Goal: Information Seeking & Learning: Learn about a topic

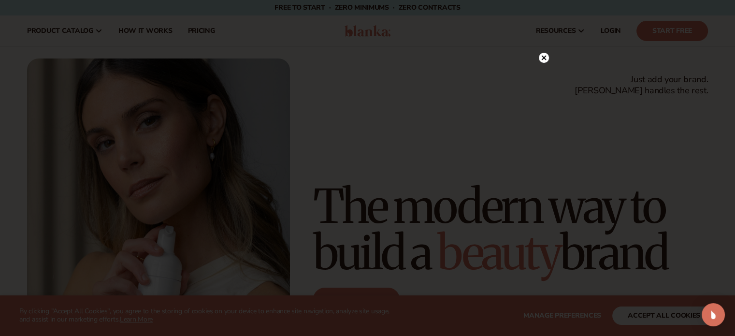
click at [542, 57] on icon at bounding box center [543, 58] width 5 height 5
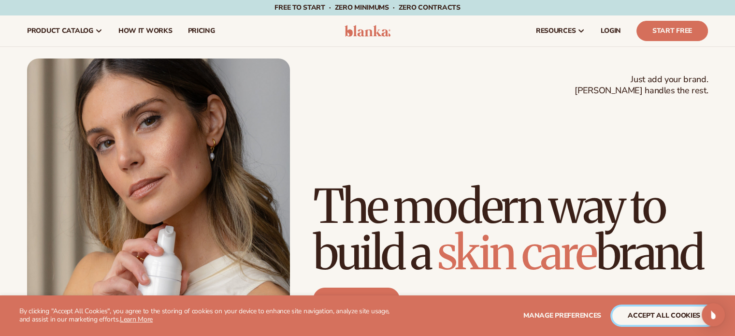
click at [657, 313] on button "accept all cookies" at bounding box center [663, 315] width 103 height 18
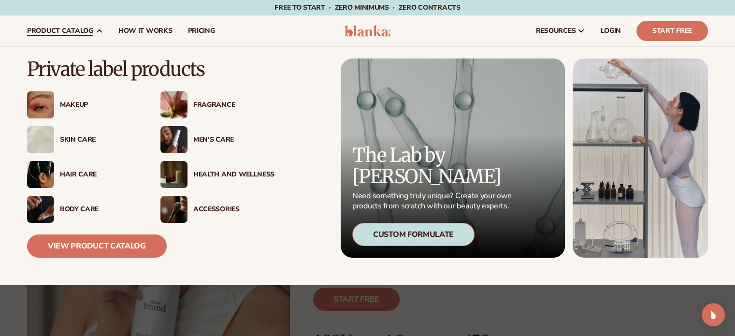
click at [70, 102] on div "Makeup" at bounding box center [100, 105] width 81 height 8
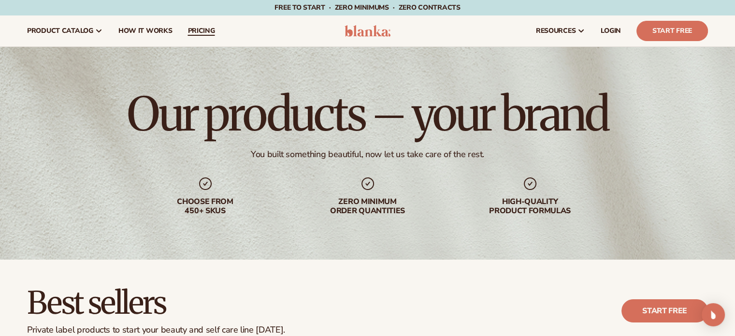
click at [199, 21] on link "pricing" at bounding box center [201, 30] width 43 height 31
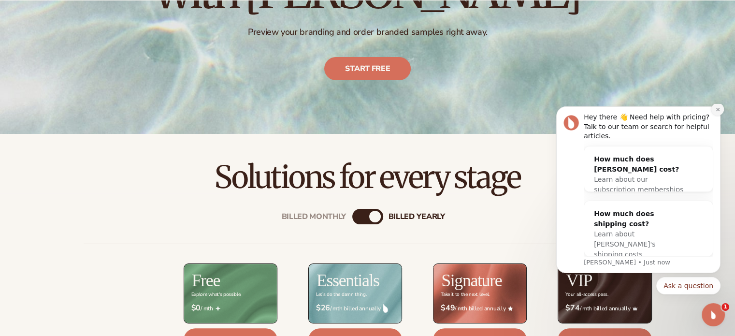
click at [717, 115] on button "Dismiss notification" at bounding box center [717, 109] width 13 height 13
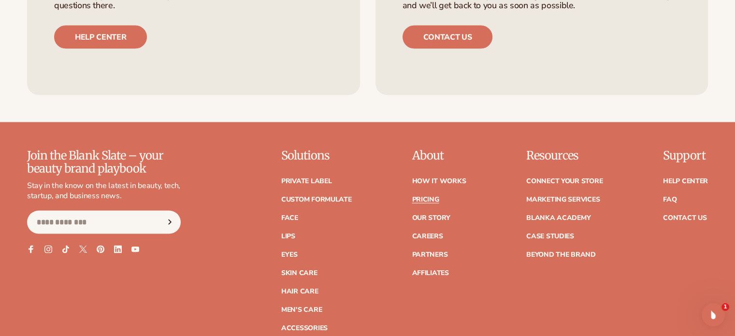
scroll to position [2118, 0]
